Goal: Information Seeking & Learning: Learn about a topic

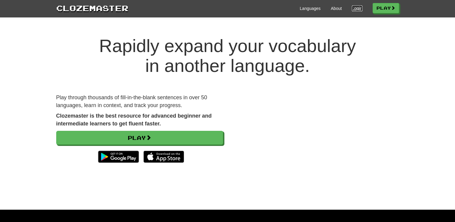
click at [352, 9] on link "Login" at bounding box center [357, 8] width 10 height 6
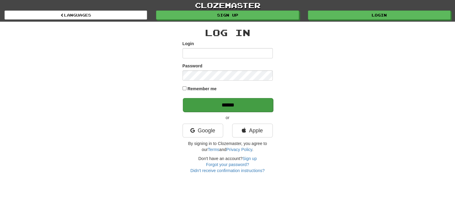
type input "**********"
click at [236, 102] on input "******" at bounding box center [228, 105] width 90 height 14
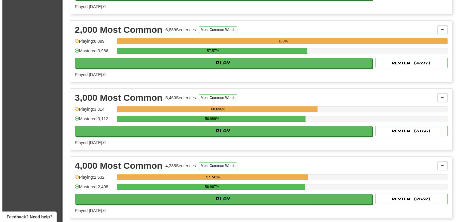
scroll to position [194, 0]
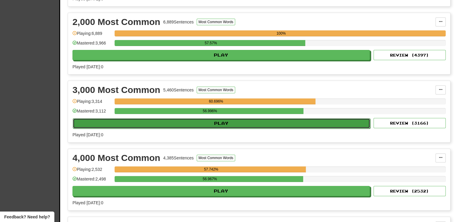
click at [195, 119] on button "Play" at bounding box center [221, 123] width 297 height 10
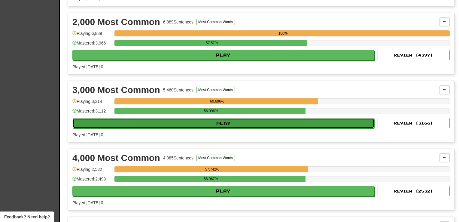
select select "**"
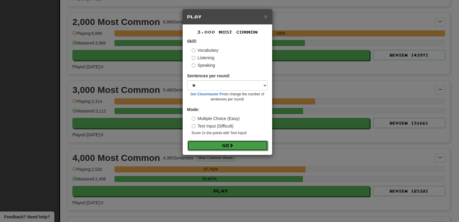
click at [201, 148] on button "Go" at bounding box center [227, 145] width 81 height 10
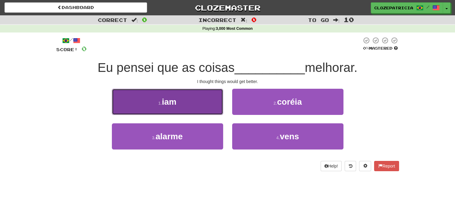
click at [194, 100] on button "1 . iam" at bounding box center [167, 102] width 111 height 26
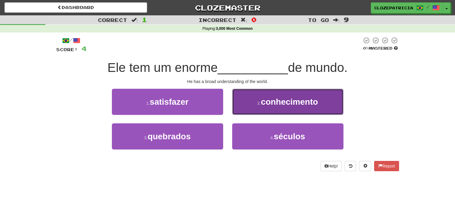
click at [273, 98] on span "conhecimento" at bounding box center [289, 101] width 57 height 9
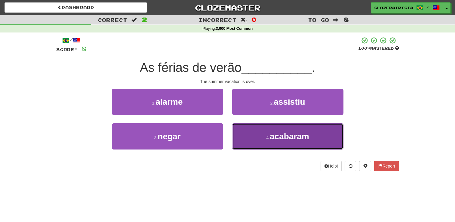
click at [263, 138] on button "4 . acabaram" at bounding box center [287, 136] width 111 height 26
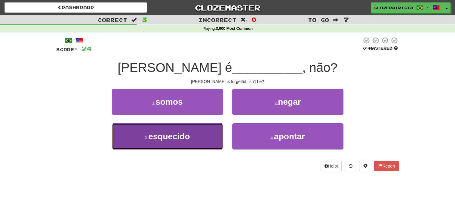
click at [189, 135] on span "esquecido" at bounding box center [168, 136] width 41 height 9
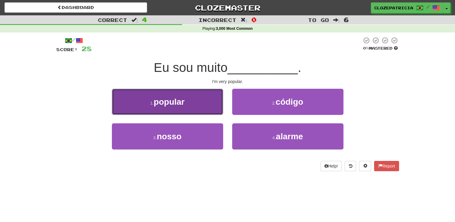
click at [191, 105] on button "1 . popular" at bounding box center [167, 102] width 111 height 26
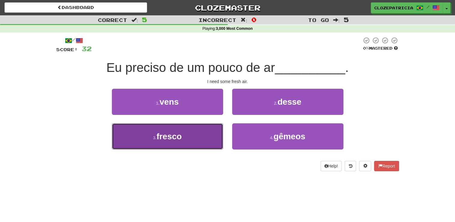
click at [195, 136] on button "3 . fresco" at bounding box center [167, 136] width 111 height 26
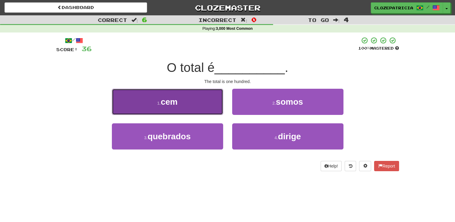
click at [194, 104] on button "1 . cem" at bounding box center [167, 102] width 111 height 26
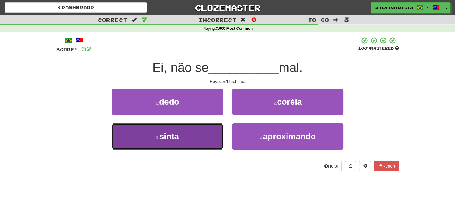
click at [187, 136] on button "3 . sinta" at bounding box center [167, 136] width 111 height 26
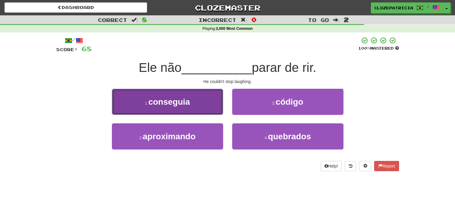
click at [191, 100] on button "1 . conseguia" at bounding box center [167, 102] width 111 height 26
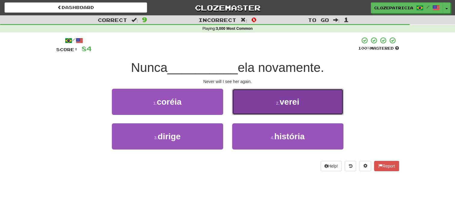
click at [276, 105] on small "2 ." at bounding box center [278, 103] width 4 height 5
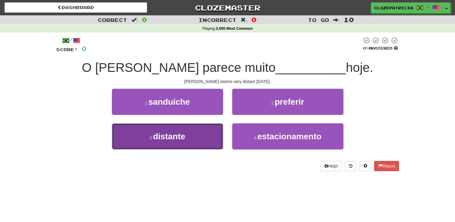
click at [160, 139] on span "distante" at bounding box center [169, 136] width 32 height 9
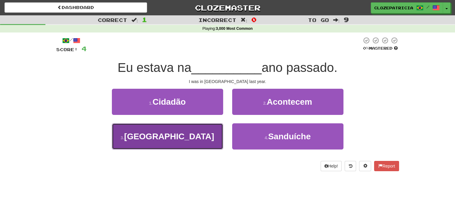
click at [167, 137] on span "China" at bounding box center [169, 136] width 90 height 9
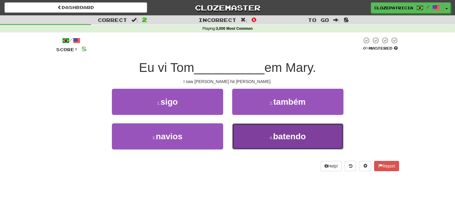
click at [263, 136] on button "4 . batendo" at bounding box center [287, 136] width 111 height 26
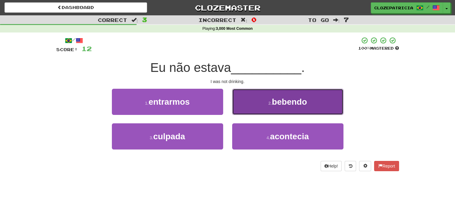
click at [288, 108] on button "2 . bebendo" at bounding box center [287, 102] width 111 height 26
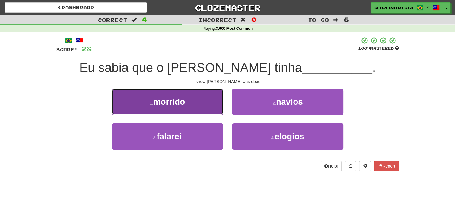
click at [190, 101] on button "1 . morrido" at bounding box center [167, 102] width 111 height 26
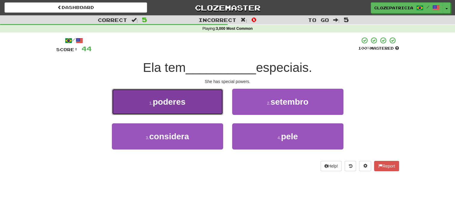
click at [187, 102] on button "1 . poderes" at bounding box center [167, 102] width 111 height 26
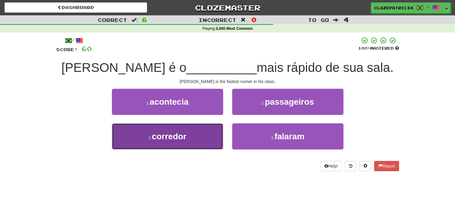
click at [173, 139] on span "corredor" at bounding box center [169, 136] width 35 height 9
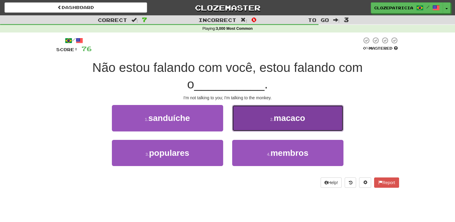
click at [260, 122] on button "2 . macaco" at bounding box center [287, 118] width 111 height 26
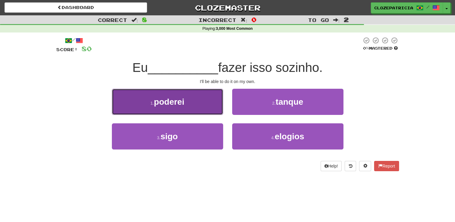
click at [190, 103] on button "1 . poderei" at bounding box center [167, 102] width 111 height 26
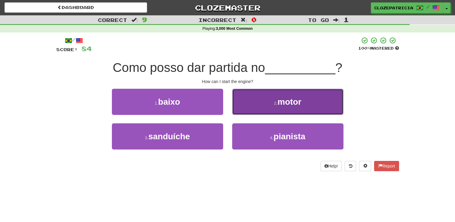
click at [269, 103] on button "2 . motor" at bounding box center [287, 102] width 111 height 26
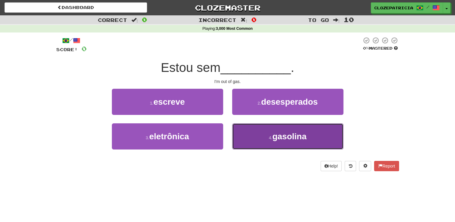
click at [277, 136] on span "gasolina" at bounding box center [289, 136] width 34 height 9
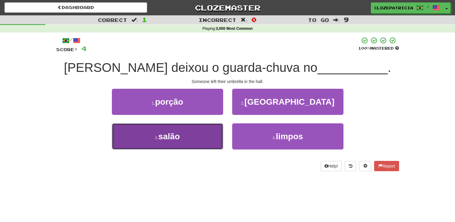
click at [180, 138] on span "salão" at bounding box center [169, 136] width 22 height 9
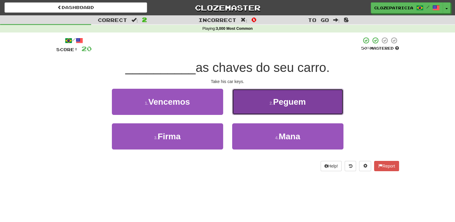
click at [287, 104] on span "Peguem" at bounding box center [289, 101] width 33 height 9
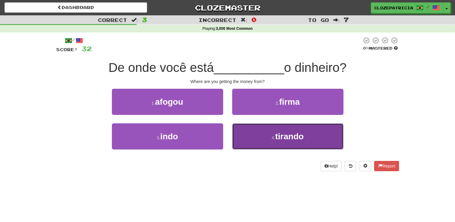
click at [267, 134] on button "4 . tirando" at bounding box center [287, 136] width 111 height 26
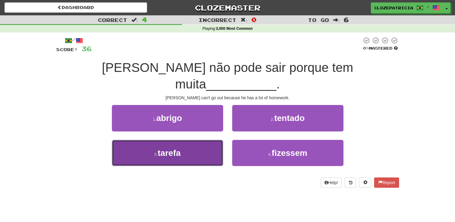
click at [178, 148] on span "tarefa" at bounding box center [168, 152] width 23 height 9
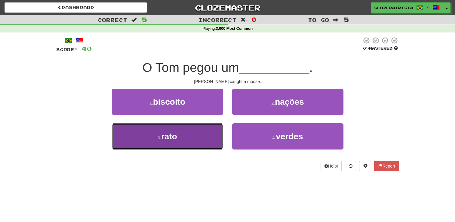
click at [203, 135] on button "3 . rato" at bounding box center [167, 136] width 111 height 26
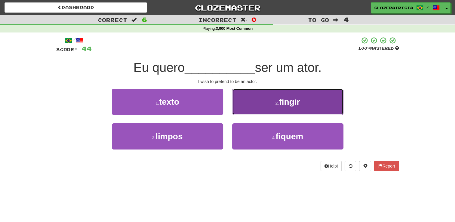
click at [281, 98] on span "fingir" at bounding box center [289, 101] width 21 height 9
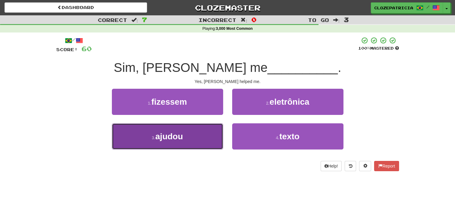
click at [181, 140] on span "ajudou" at bounding box center [169, 136] width 28 height 9
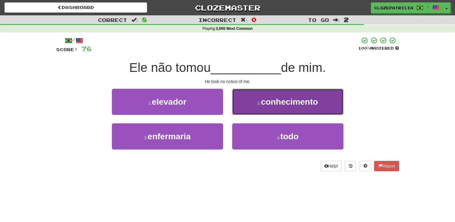
click at [267, 99] on span "conhecimento" at bounding box center [289, 101] width 57 height 9
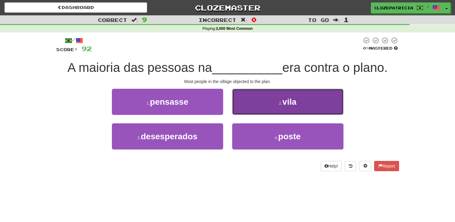
click at [299, 99] on button "2 . vila" at bounding box center [287, 102] width 111 height 26
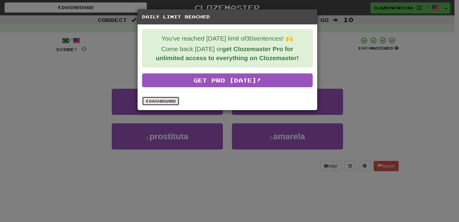
click at [162, 101] on link "Dashboard" at bounding box center [160, 100] width 37 height 9
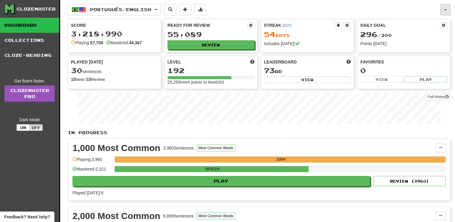
click at [447, 7] on button "button" at bounding box center [445, 9] width 10 height 11
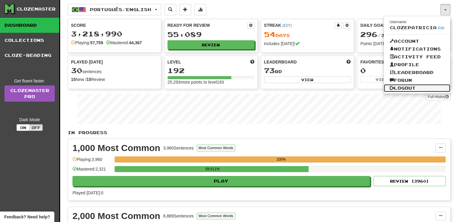
click at [396, 88] on link "Logout" at bounding box center [416, 88] width 67 height 8
